Goal: Use online tool/utility: Use online tool/utility

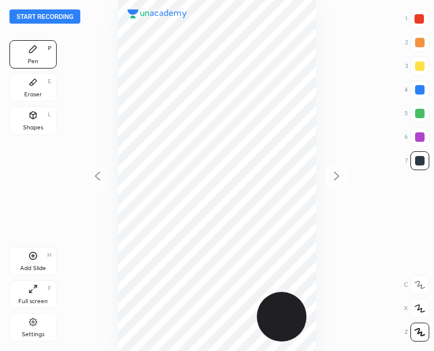
scroll to position [351, 245]
click at [61, 15] on button "Start recording" at bounding box center [44, 16] width 71 height 14
click at [420, 18] on div at bounding box center [418, 18] width 9 height 9
click at [415, 18] on div at bounding box center [418, 18] width 9 height 9
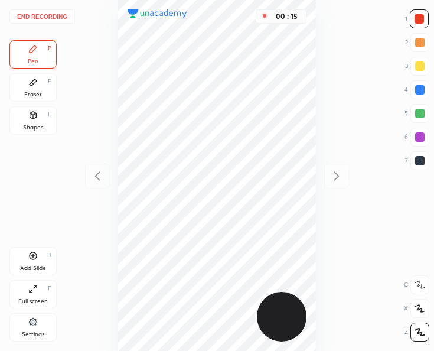
click at [413, 19] on div at bounding box center [419, 18] width 19 height 19
click at [415, 115] on div at bounding box center [419, 113] width 9 height 9
click at [414, 115] on div at bounding box center [419, 113] width 19 height 19
click at [59, 14] on button "End recording" at bounding box center [42, 16] width 66 height 14
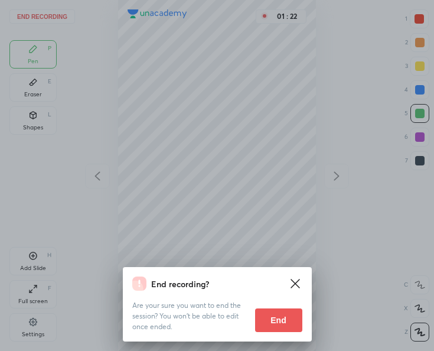
click at [287, 348] on div "End recording? Are your sure you want to end the session? You won’t be able to …" at bounding box center [217, 175] width 434 height 351
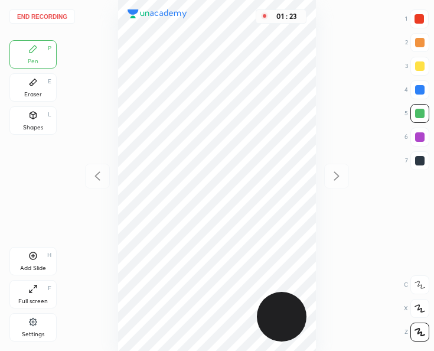
click at [47, 11] on button "End recording" at bounding box center [42, 16] width 66 height 14
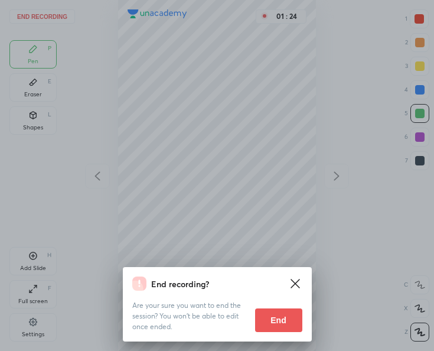
click at [276, 322] on button "End" at bounding box center [278, 320] width 47 height 24
